Goal: Task Accomplishment & Management: Use online tool/utility

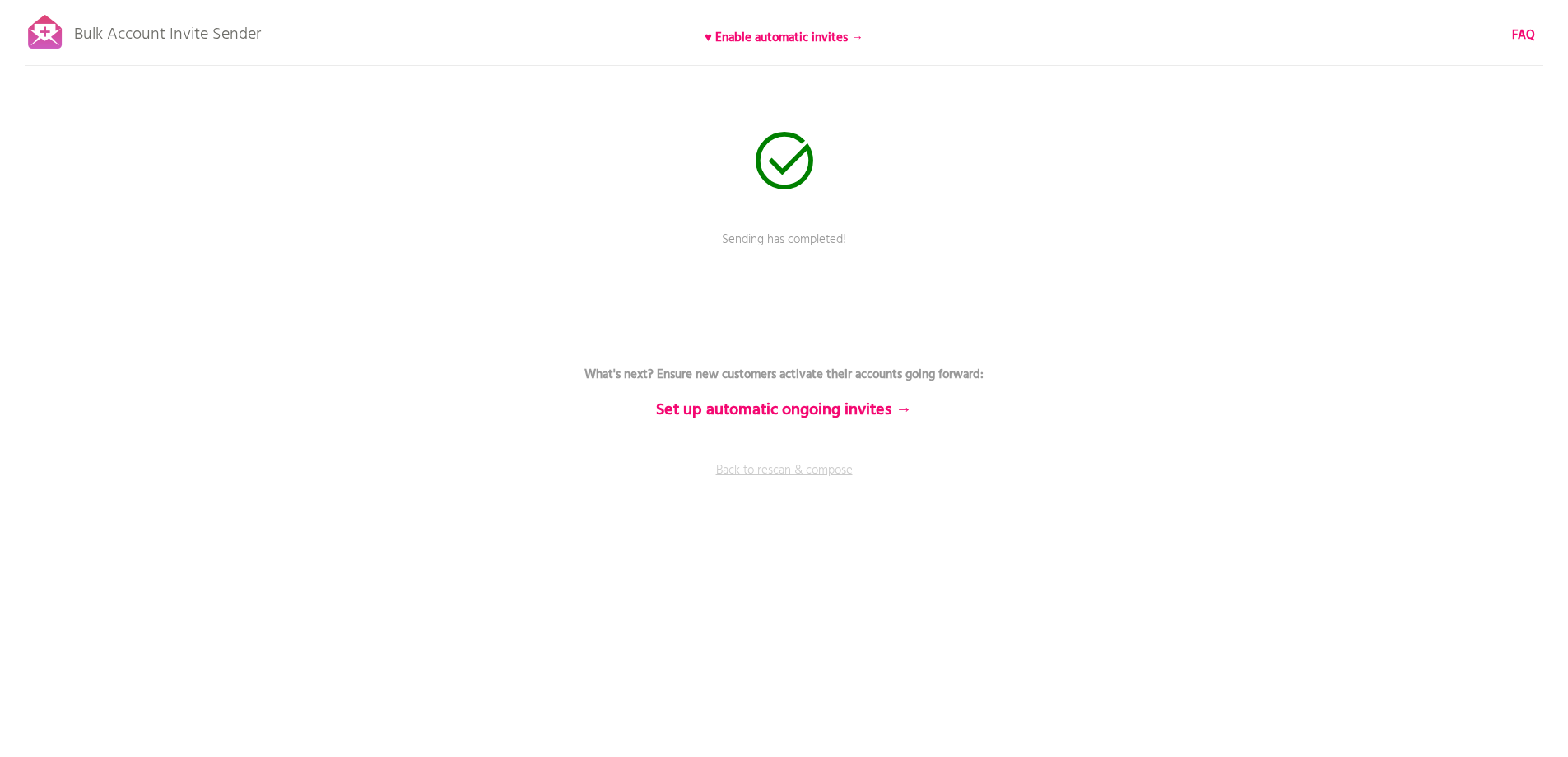
click at [757, 466] on link "Back to rescan & compose" at bounding box center [784, 482] width 494 height 42
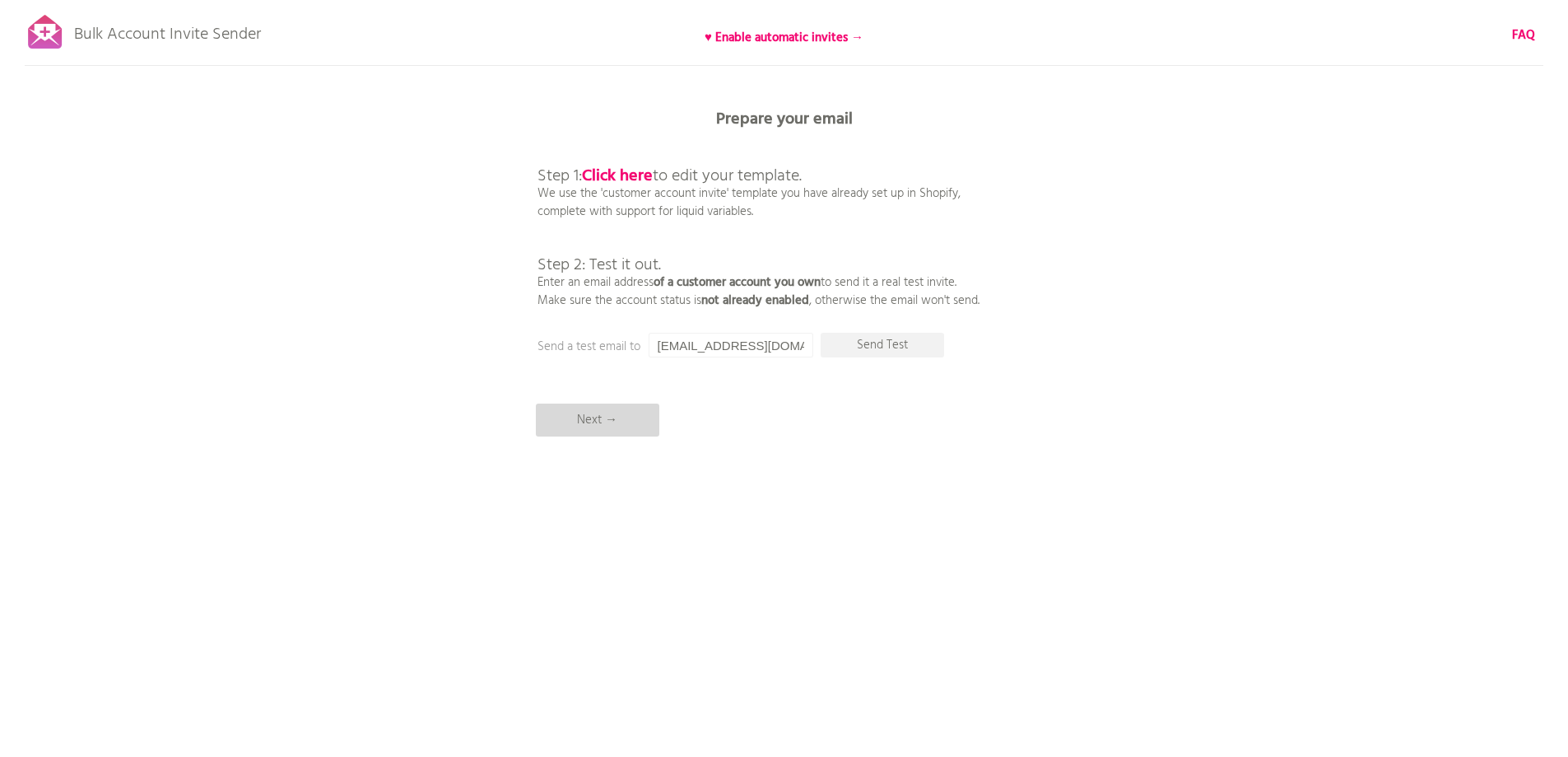
click at [638, 418] on p "Next →" at bounding box center [598, 420] width 124 height 33
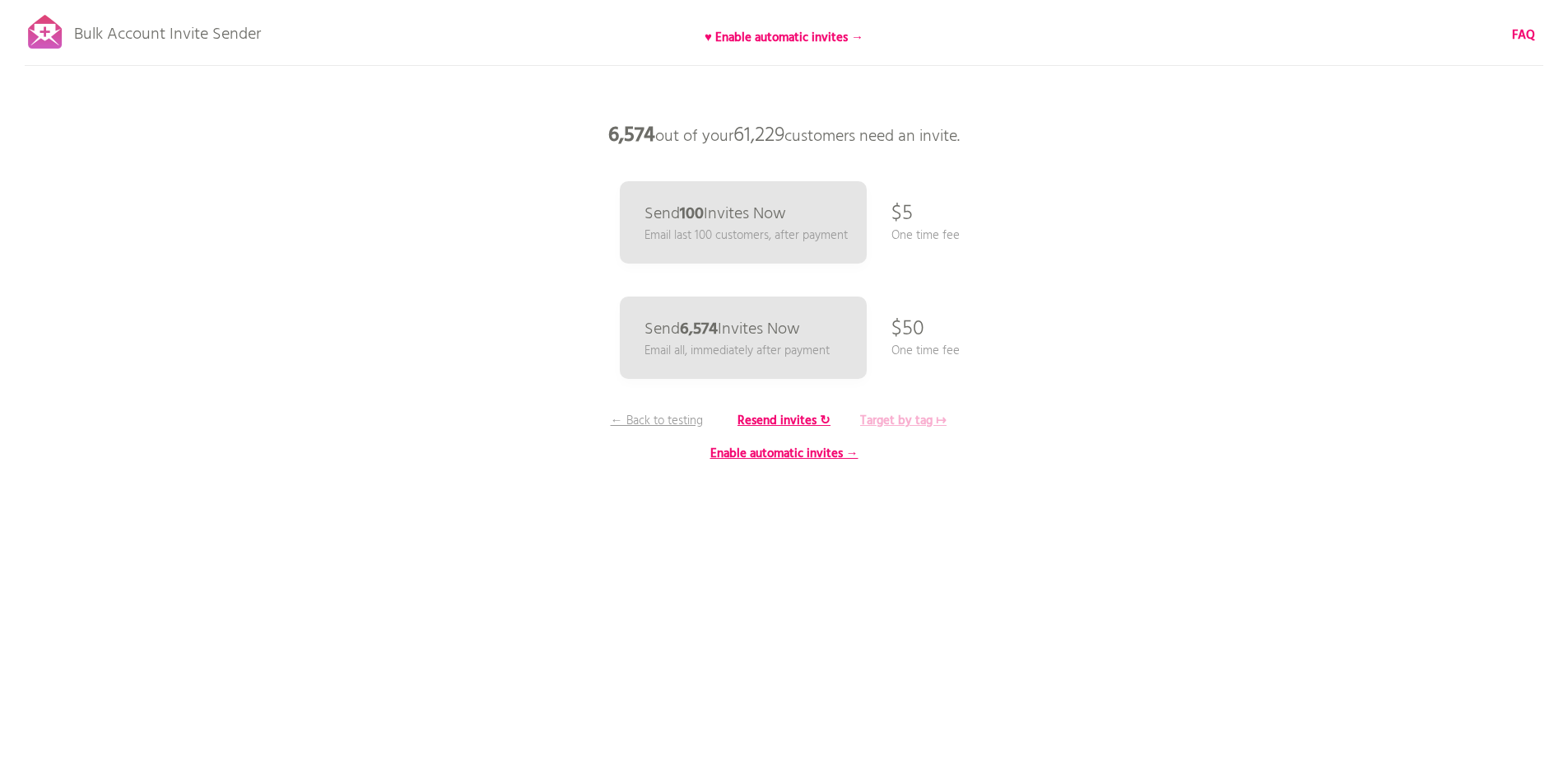
drag, startPoint x: 920, startPoint y: 421, endPoint x: 886, endPoint y: 433, distance: 36.1
click at [919, 423] on b "Target by tag ↦" at bounding box center [903, 421] width 87 height 19
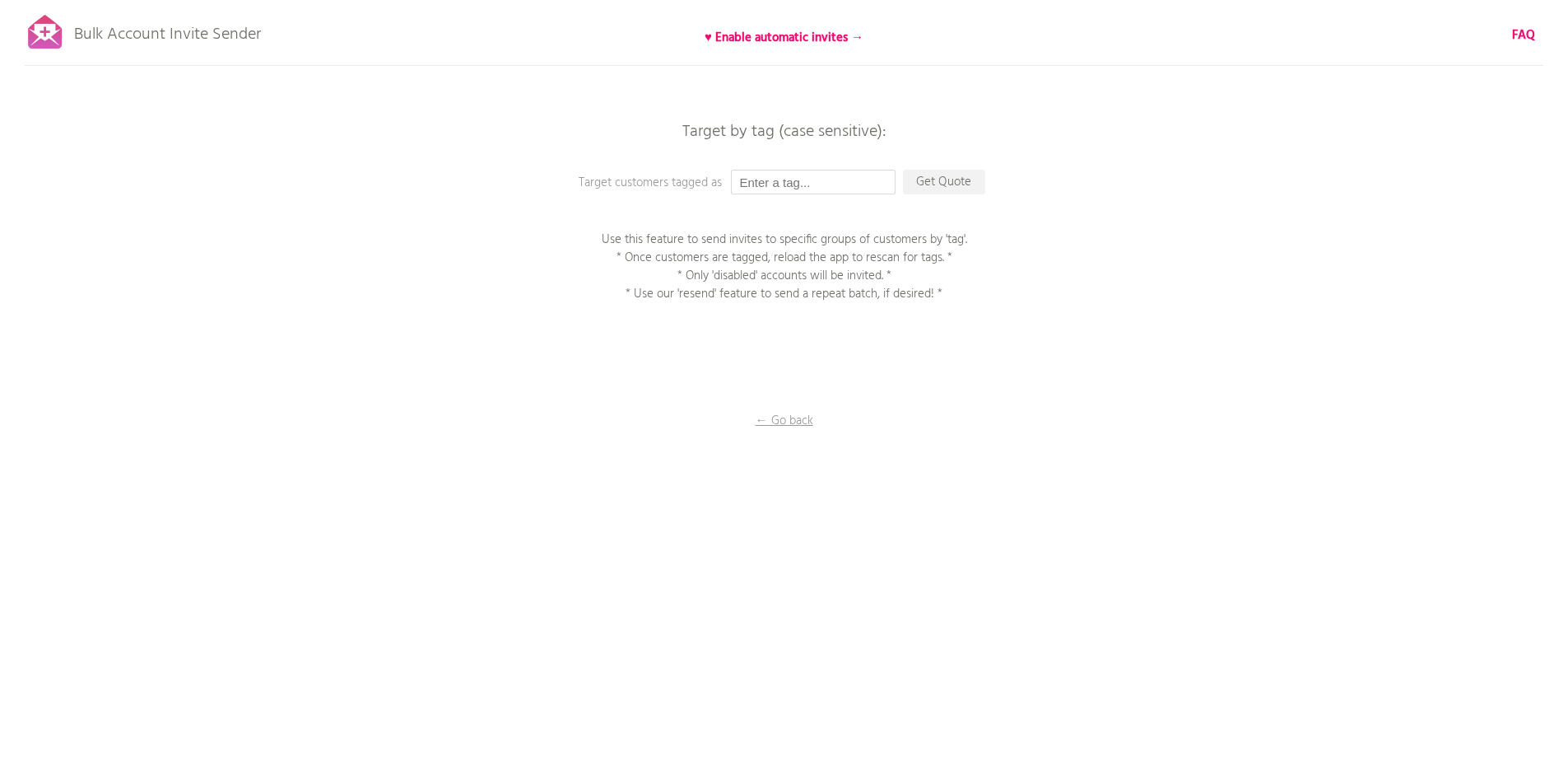
click at [751, 183] on input "text" at bounding box center [813, 182] width 165 height 25
type input "P1EE"
click at [921, 190] on p "Get Quote" at bounding box center [943, 182] width 82 height 25
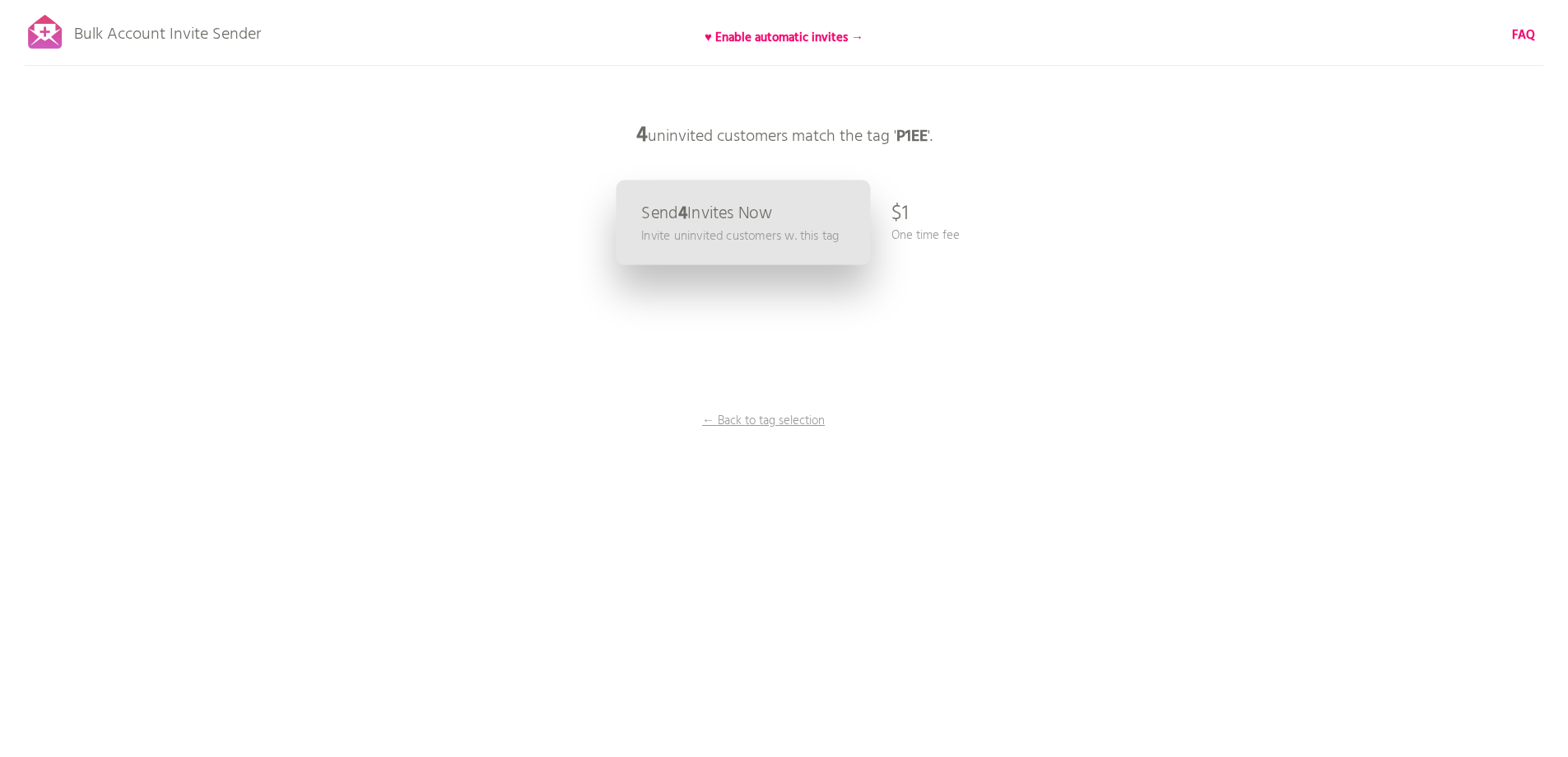
click at [753, 212] on p "Send 4 Invites Now" at bounding box center [707, 214] width 131 height 18
